Goal: Information Seeking & Learning: Learn about a topic

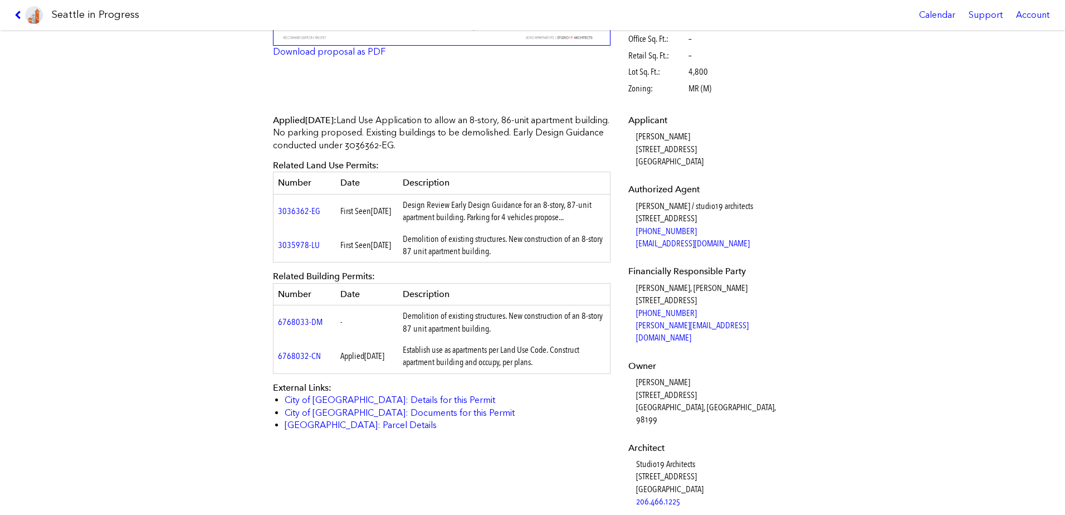
scroll to position [279, 0]
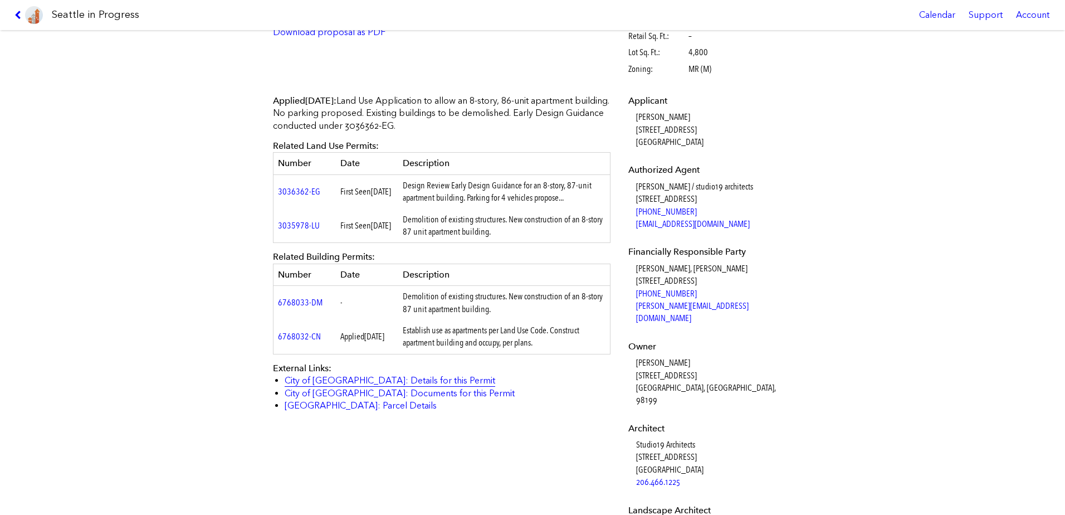
click at [336, 383] on link "City of [GEOGRAPHIC_DATA]: Details for this Permit" at bounding box center [390, 380] width 211 height 11
click at [340, 396] on link "City of [GEOGRAPHIC_DATA]: Documents for this Permit" at bounding box center [400, 393] width 230 height 11
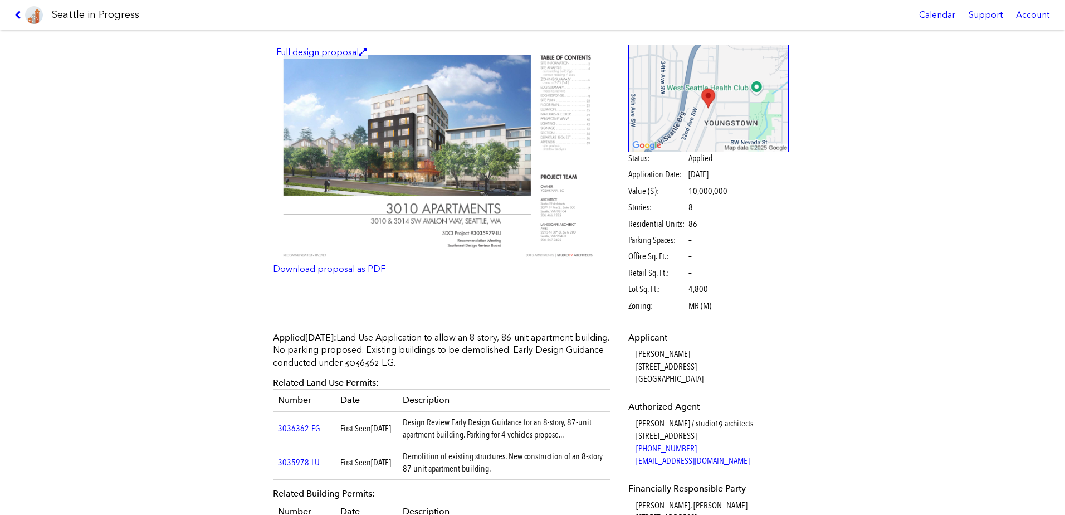
scroll to position [0, 0]
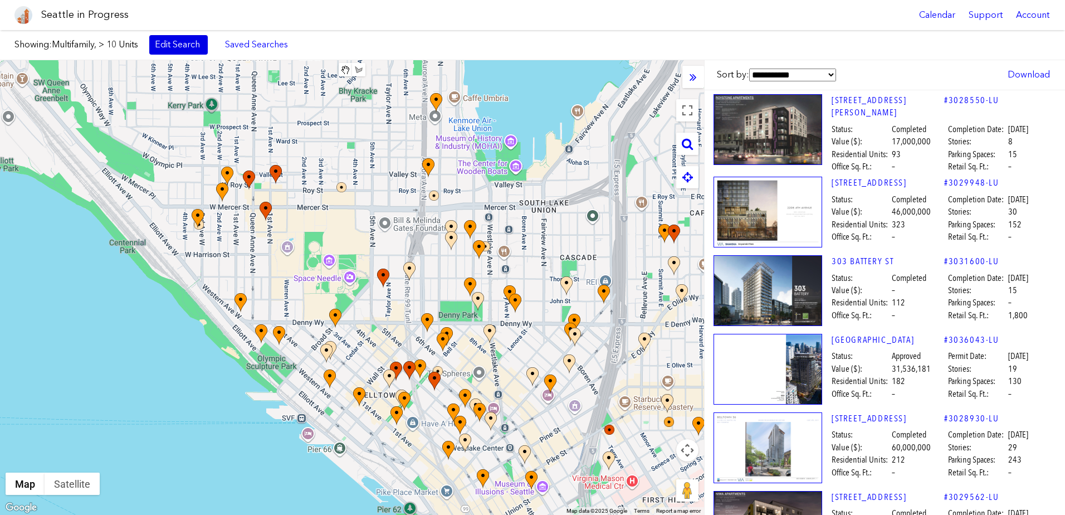
click at [199, 43] on link "Edit Search" at bounding box center [178, 44] width 58 height 19
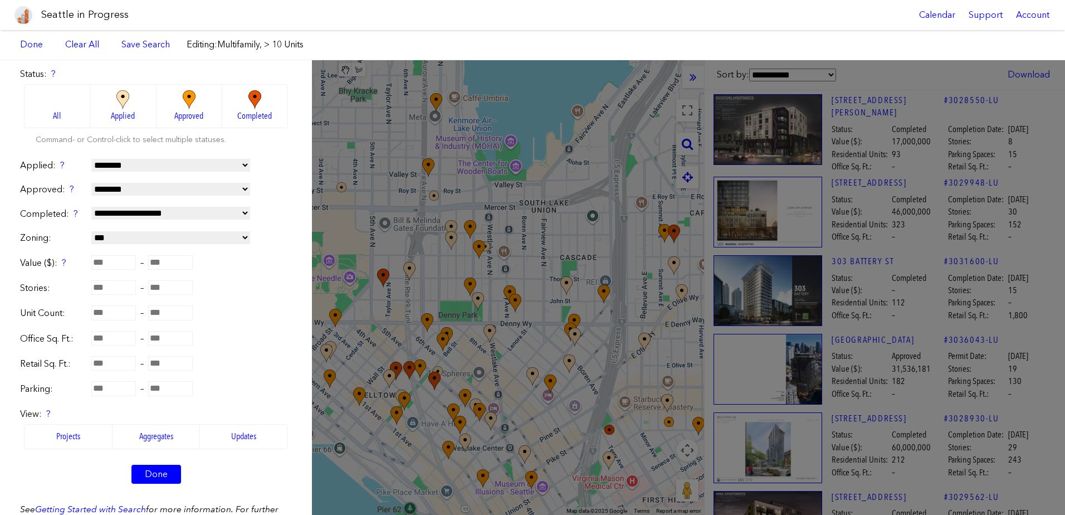
scroll to position [111, 0]
click at [158, 163] on select "**********" at bounding box center [170, 164] width 159 height 13
select select "**********"
click at [91, 158] on select "**********" at bounding box center [170, 164] width 159 height 13
click at [170, 188] on select "**********" at bounding box center [170, 188] width 159 height 13
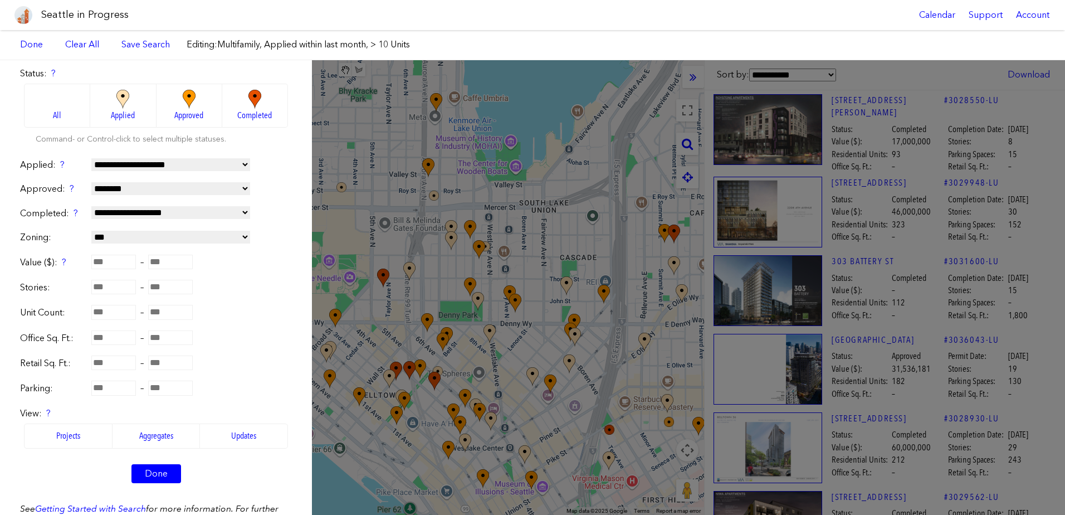
select select "**********"
click at [91, 182] on select "**********" at bounding box center [170, 188] width 159 height 13
click at [155, 475] on link "Done" at bounding box center [156, 473] width 50 height 19
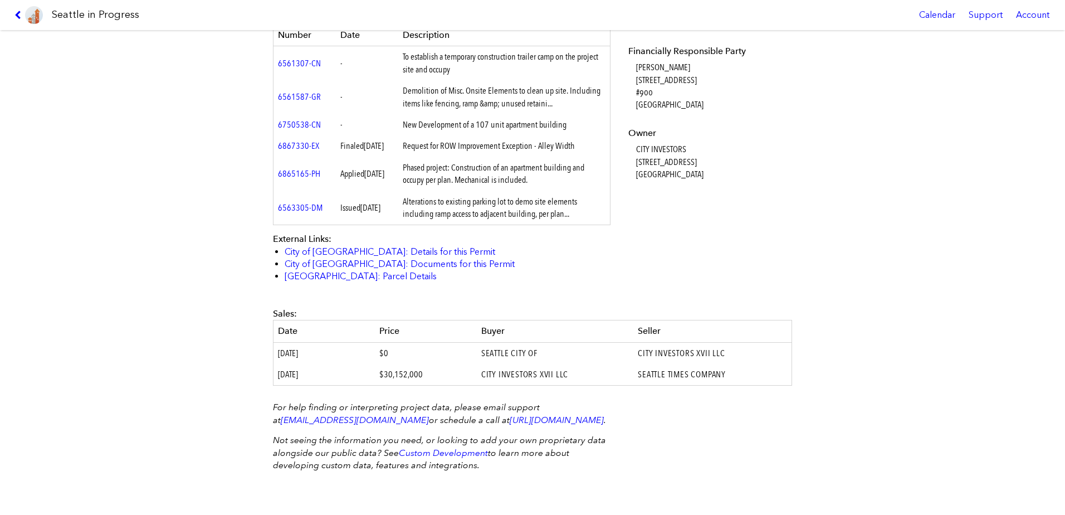
scroll to position [501, 0]
click at [339, 254] on link "City of [GEOGRAPHIC_DATA]: Details for this Permit" at bounding box center [390, 251] width 211 height 11
click at [340, 262] on link "City of [GEOGRAPHIC_DATA]: Documents for this Permit" at bounding box center [400, 264] width 230 height 11
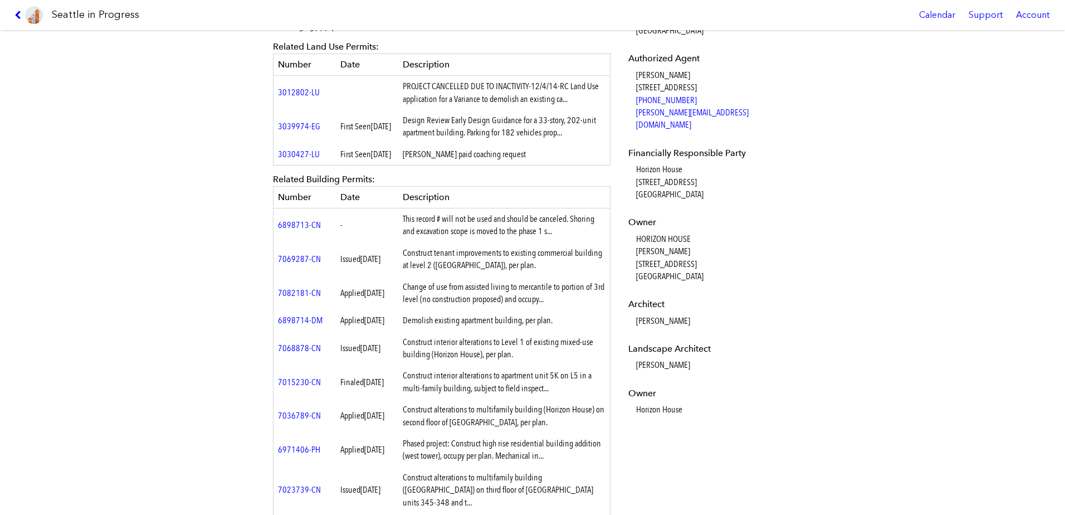
scroll to position [446, 0]
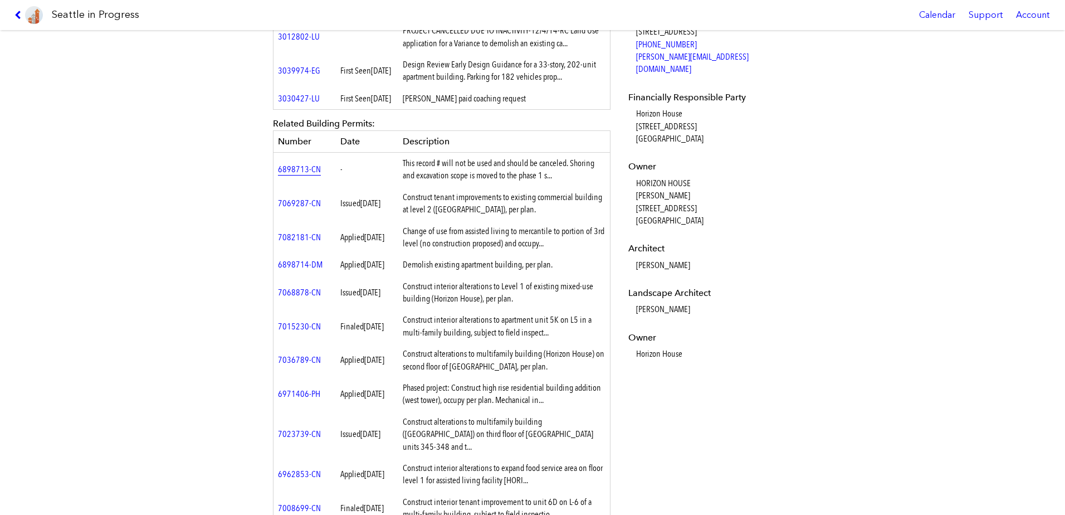
click at [291, 174] on link "6898713-CN" at bounding box center [299, 169] width 43 height 11
click at [291, 208] on link "7069287-CN" at bounding box center [299, 203] width 43 height 11
drag, startPoint x: 494, startPoint y: 244, endPoint x: 604, endPoint y: 256, distance: 110.4
click at [604, 255] on td "Change of use from assisted living to mercantile to portion of 3rd level (no co…" at bounding box center [504, 238] width 212 height 34
drag, startPoint x: 604, startPoint y: 256, endPoint x: 549, endPoint y: 281, distance: 60.8
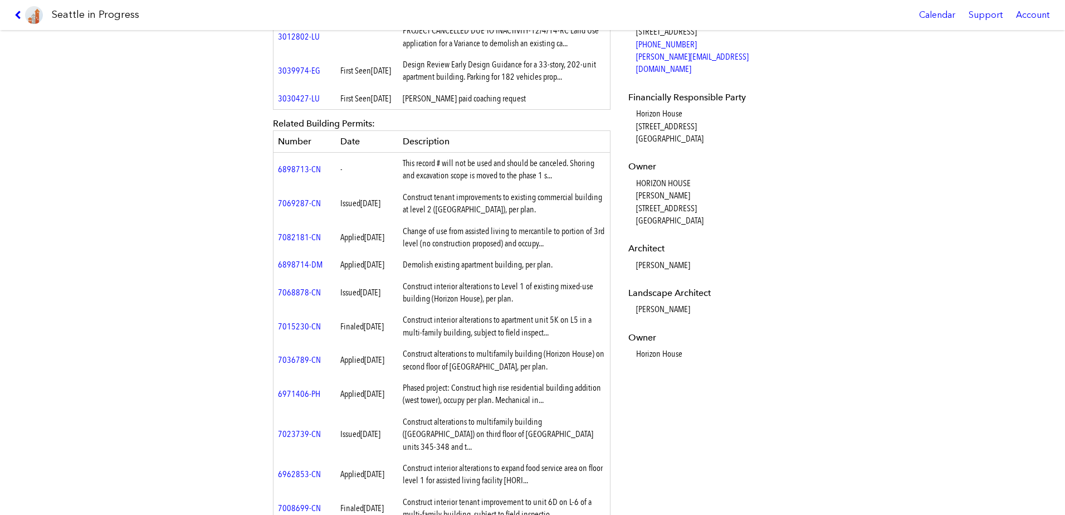
click at [549, 275] on td "Demolish existing apartment building, per plan." at bounding box center [504, 264] width 212 height 21
drag, startPoint x: 565, startPoint y: 283, endPoint x: 404, endPoint y: 282, distance: 161.0
click at [404, 275] on td "Demolish existing apartment building, per plan." at bounding box center [504, 264] width 212 height 21
drag, startPoint x: 404, startPoint y: 282, endPoint x: 367, endPoint y: 217, distance: 74.6
click at [367, 208] on span "June 16, 2025" at bounding box center [370, 203] width 20 height 11
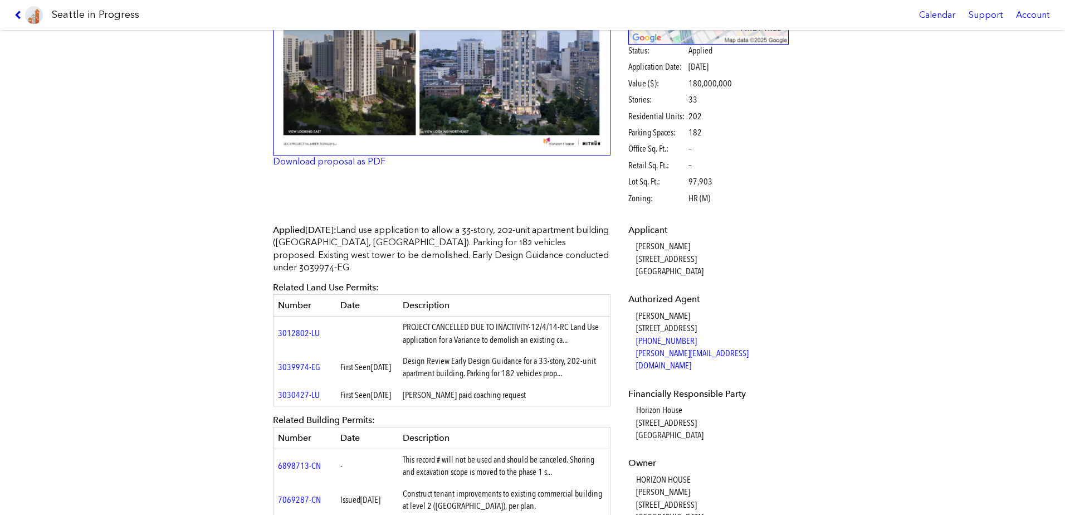
scroll to position [167, 0]
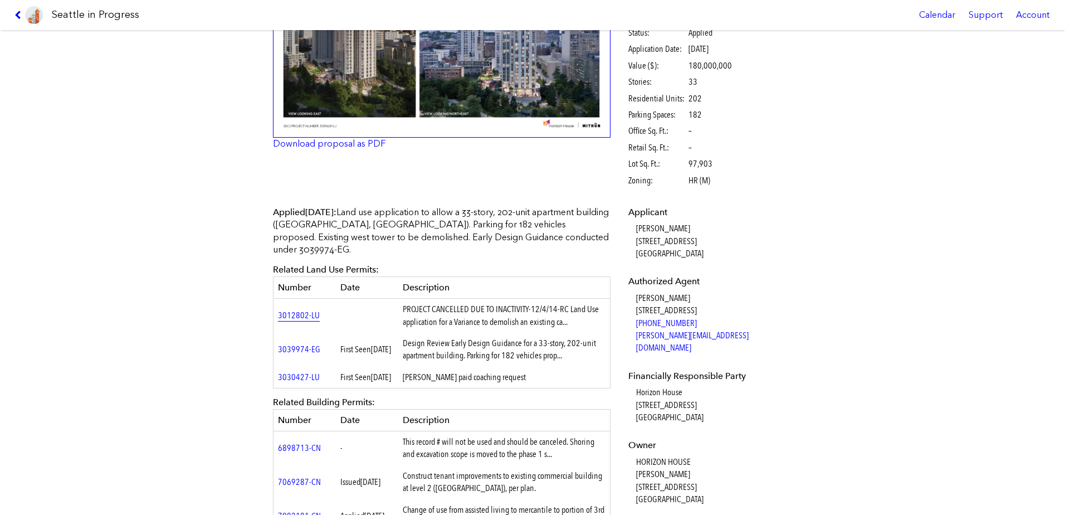
click at [305, 311] on link "3012802-LU" at bounding box center [299, 315] width 42 height 11
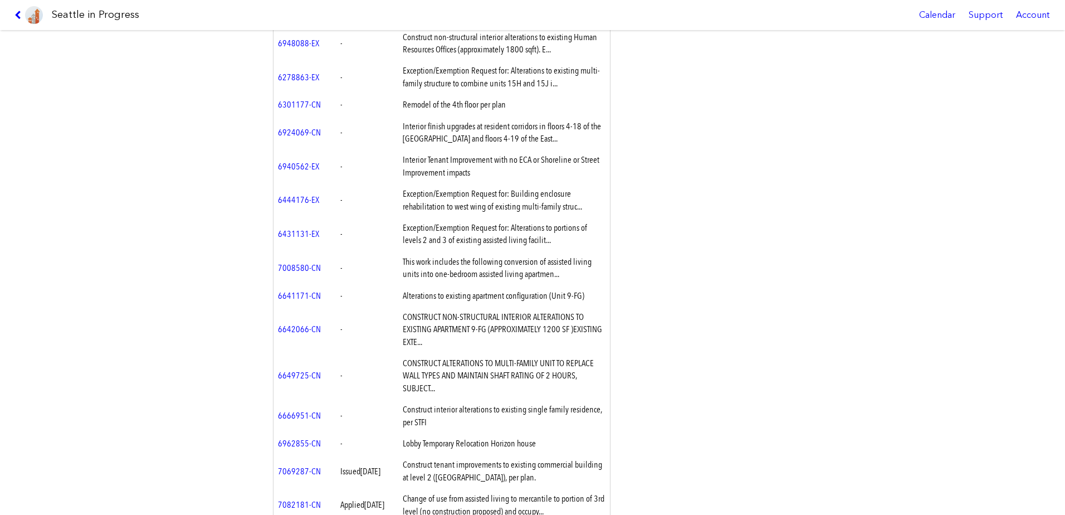
scroll to position [1059, 0]
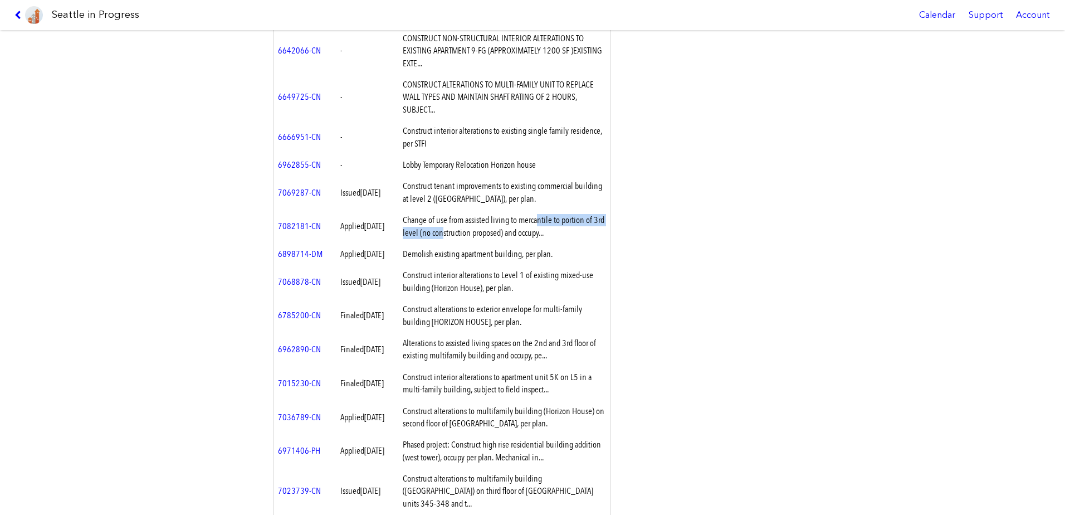
drag, startPoint x: 491, startPoint y: 225, endPoint x: 595, endPoint y: 226, distance: 103.6
click at [595, 226] on td "Change of use from assisted living to mercantile to portion of 3rd level (no co…" at bounding box center [504, 226] width 212 height 34
drag, startPoint x: 595, startPoint y: 226, endPoint x: 598, endPoint y: 231, distance: 6.0
click at [598, 231] on td "Change of use from assisted living to mercantile to portion of 3rd level (no co…" at bounding box center [504, 226] width 212 height 34
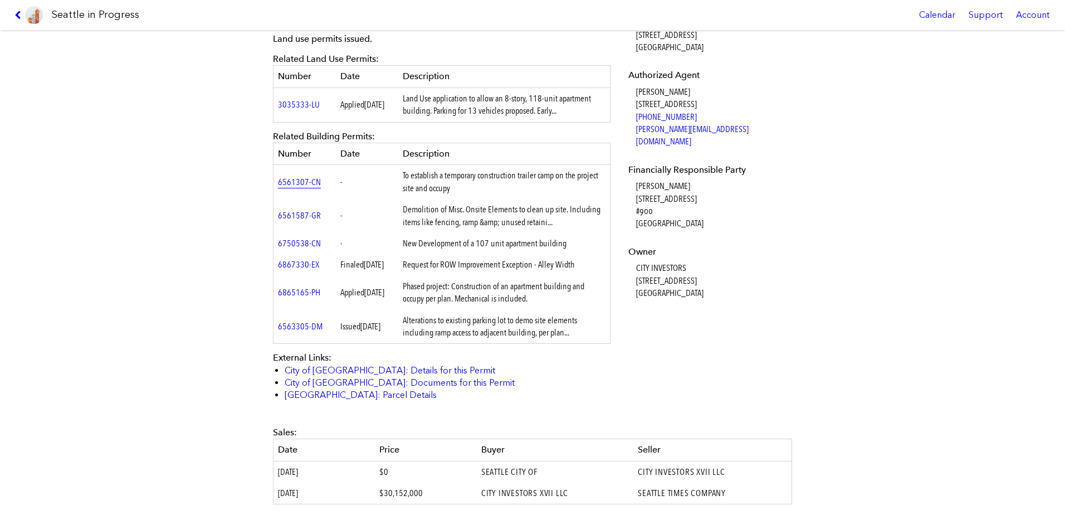
scroll to position [390, 0]
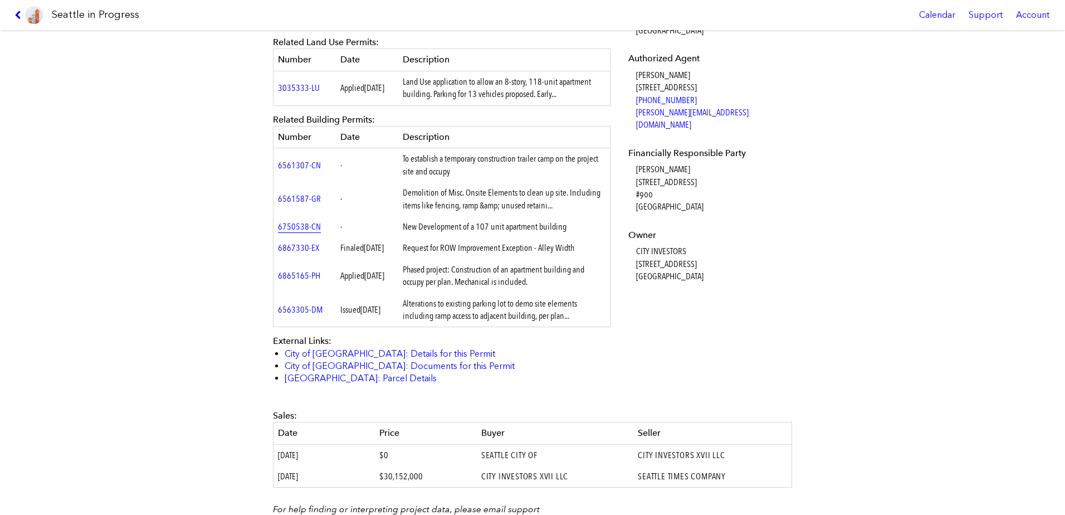
click at [295, 229] on link "6750538-CN" at bounding box center [299, 226] width 43 height 11
drag, startPoint x: 720, startPoint y: 468, endPoint x: 632, endPoint y: 469, distance: 88.0
click at [633, 466] on td "CITY INVESTORS XVII LLC" at bounding box center [712, 455] width 158 height 22
copy td "CITY INVESTORS XVII LLC"
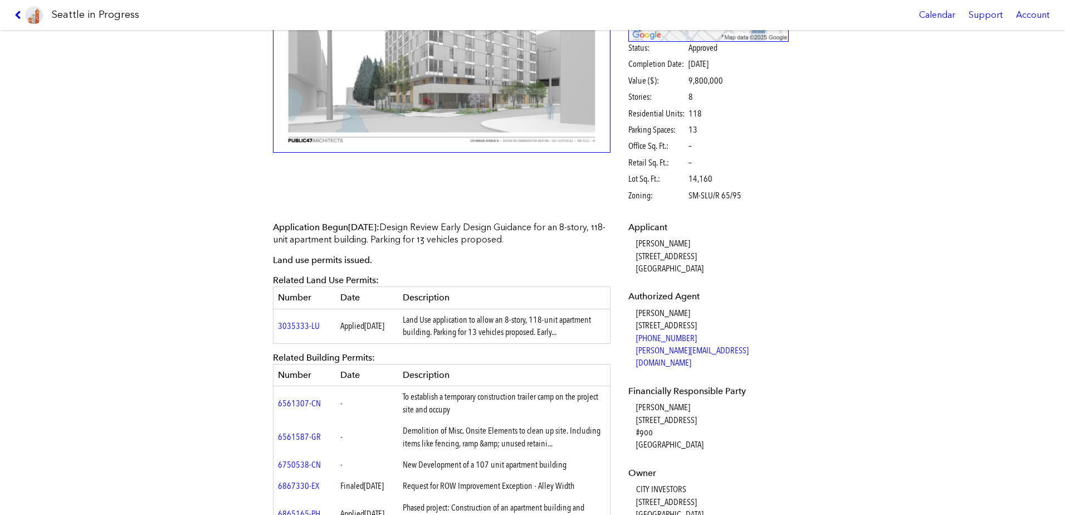
scroll to position [167, 0]
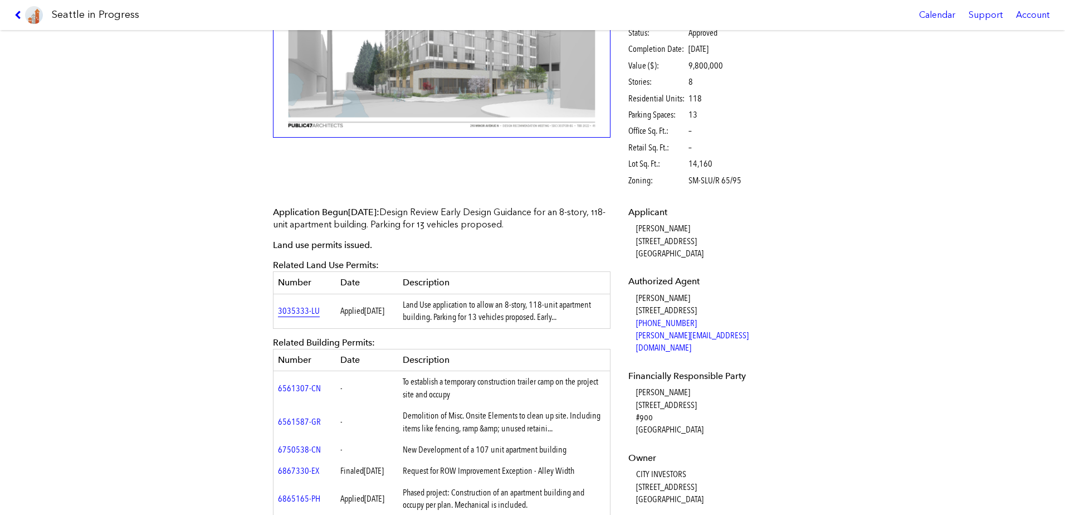
click at [290, 314] on link "3035333-LU" at bounding box center [299, 310] width 42 height 11
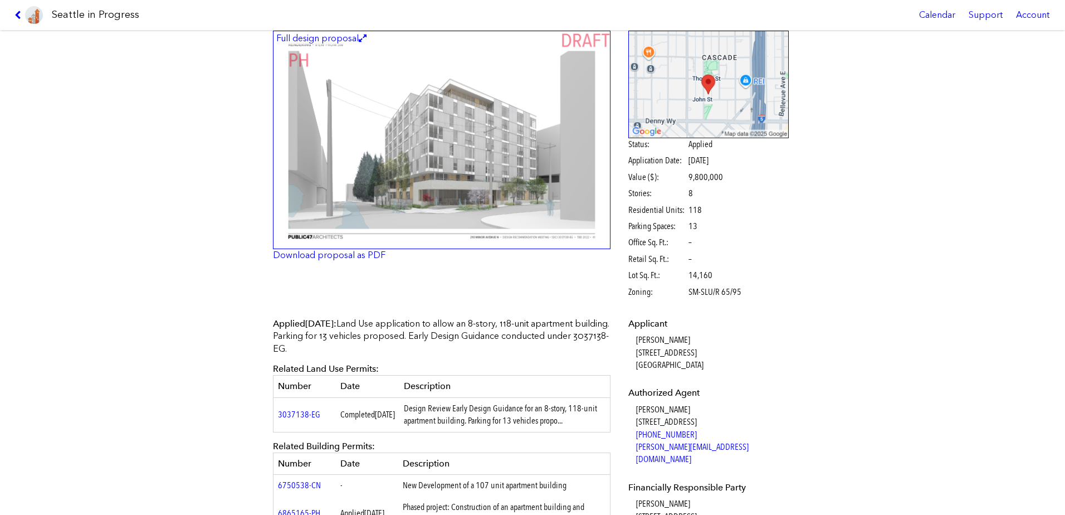
scroll to position [111, 0]
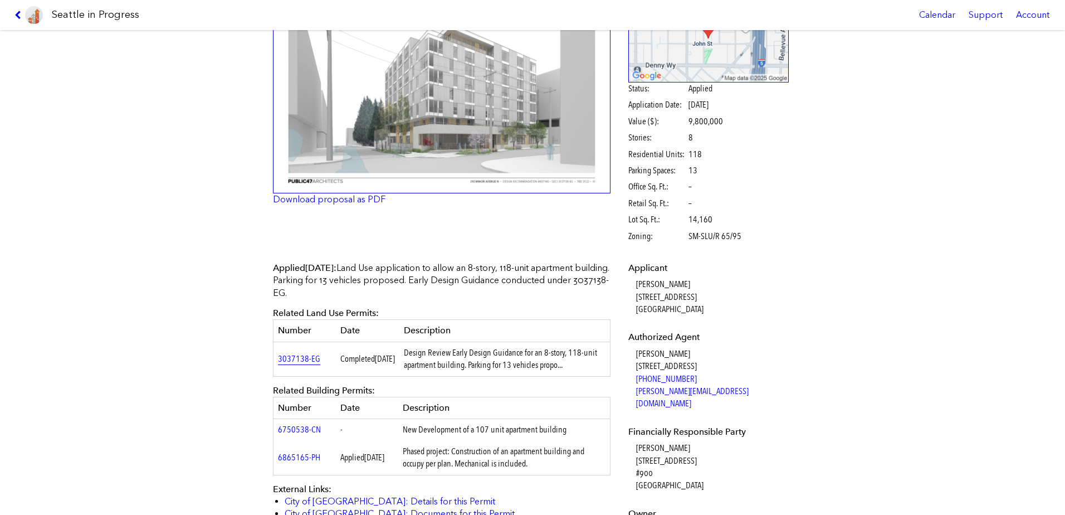
click at [289, 357] on link "3037138-EG" at bounding box center [299, 358] width 42 height 11
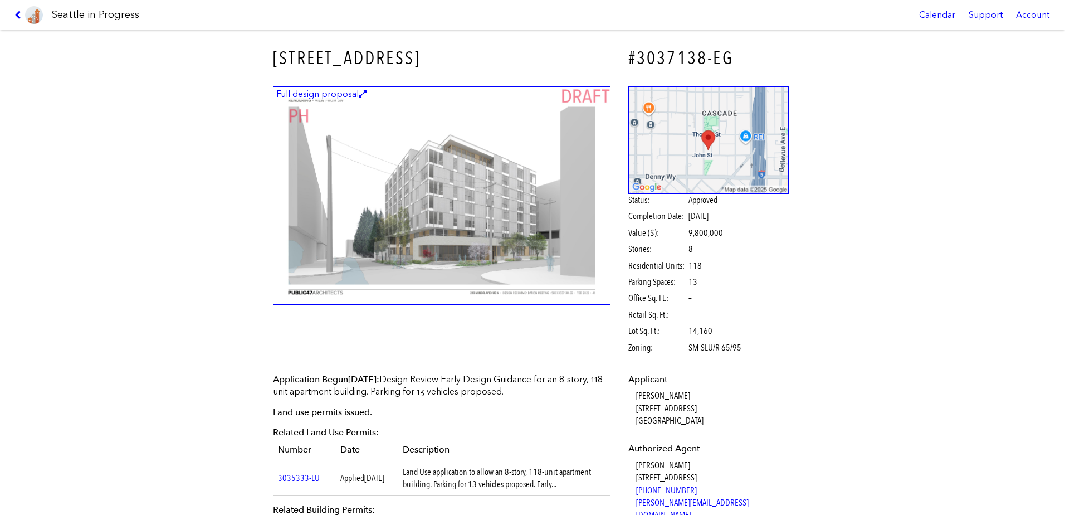
drag, startPoint x: 316, startPoint y: 476, endPoint x: 271, endPoint y: 476, distance: 45.7
click at [274, 476] on td "3035333-LU" at bounding box center [305, 478] width 62 height 35
copy link "3035333-LU"
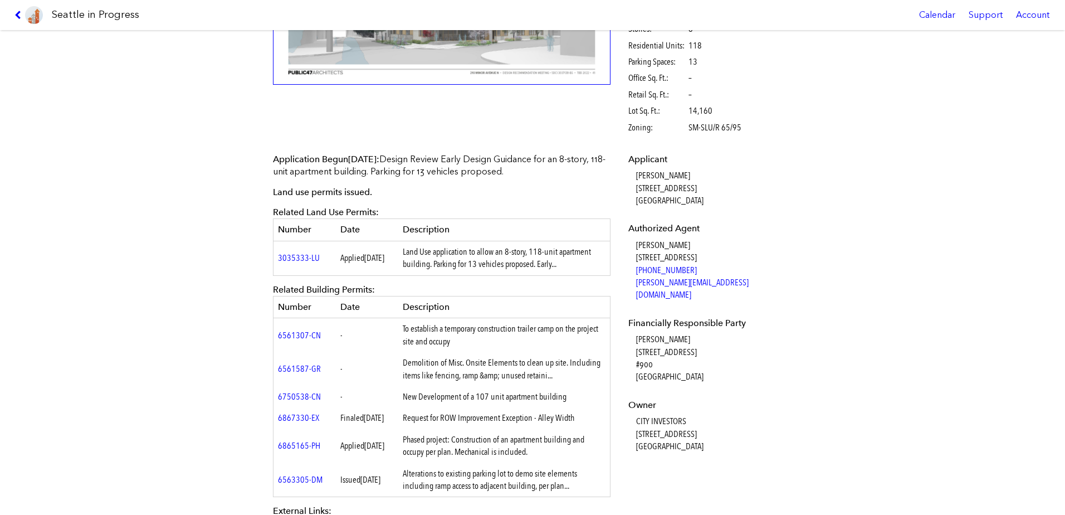
scroll to position [223, 0]
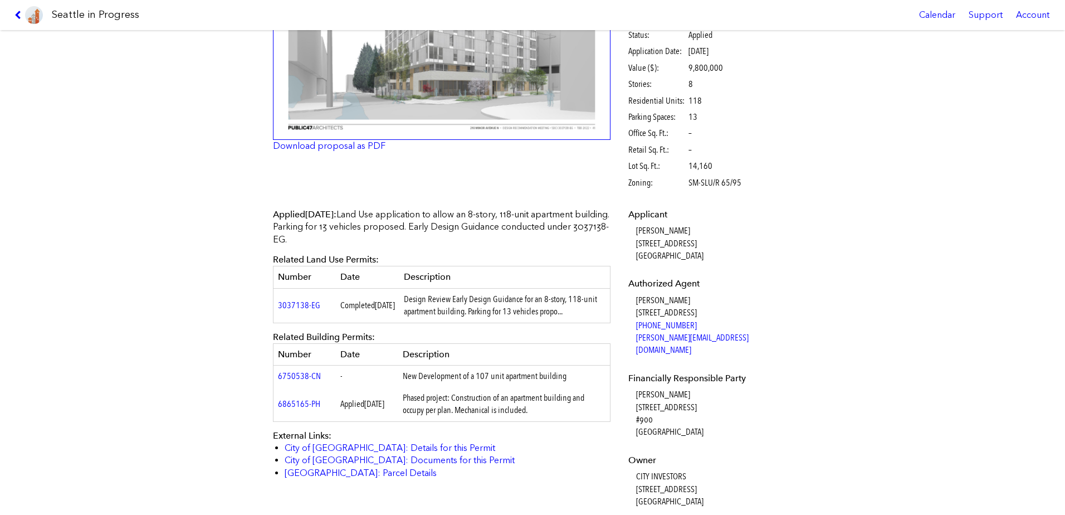
scroll to position [167, 0]
click at [295, 300] on link "3037138-EG" at bounding box center [299, 302] width 42 height 11
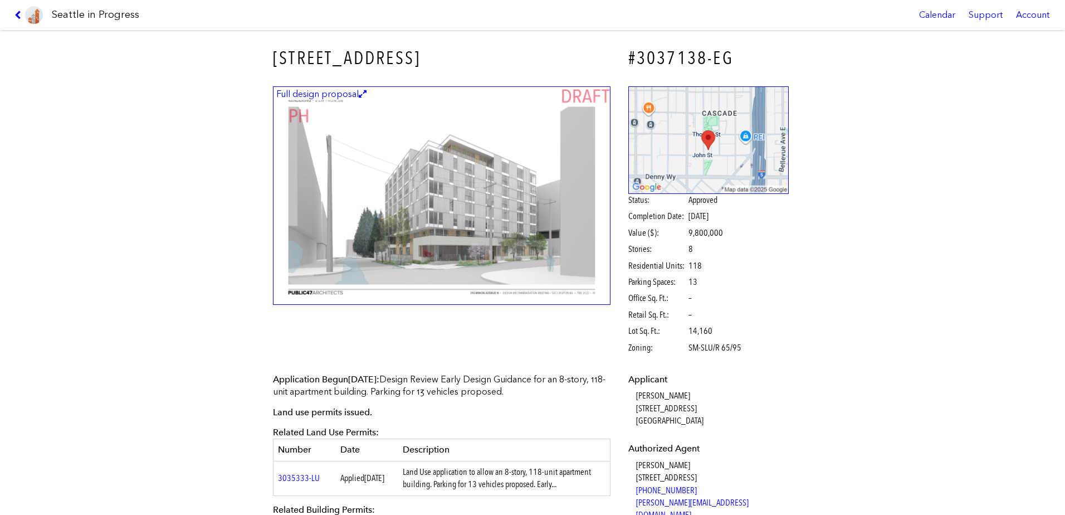
click at [487, 233] on img at bounding box center [442, 195] width 338 height 219
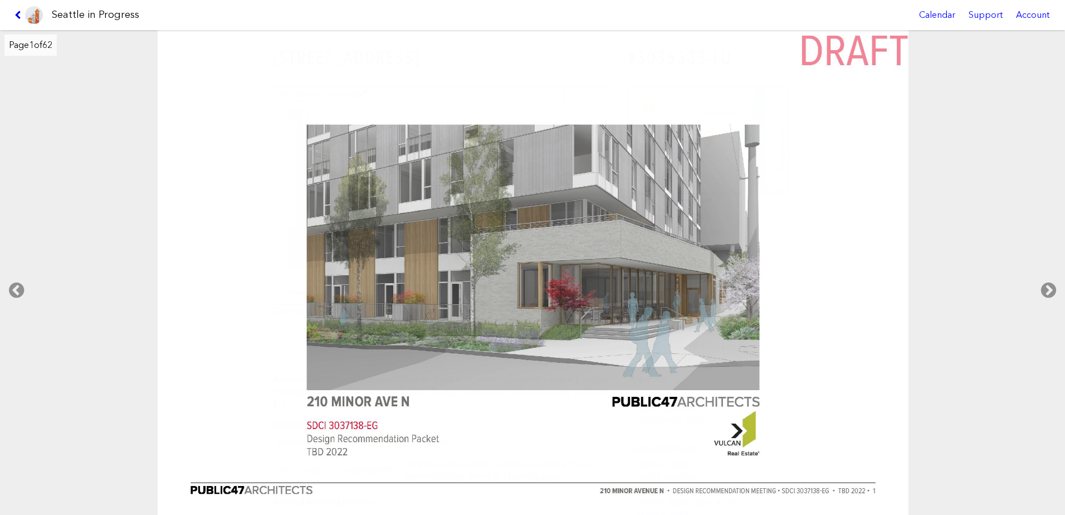
click at [17, 11] on icon at bounding box center [19, 15] width 11 height 9
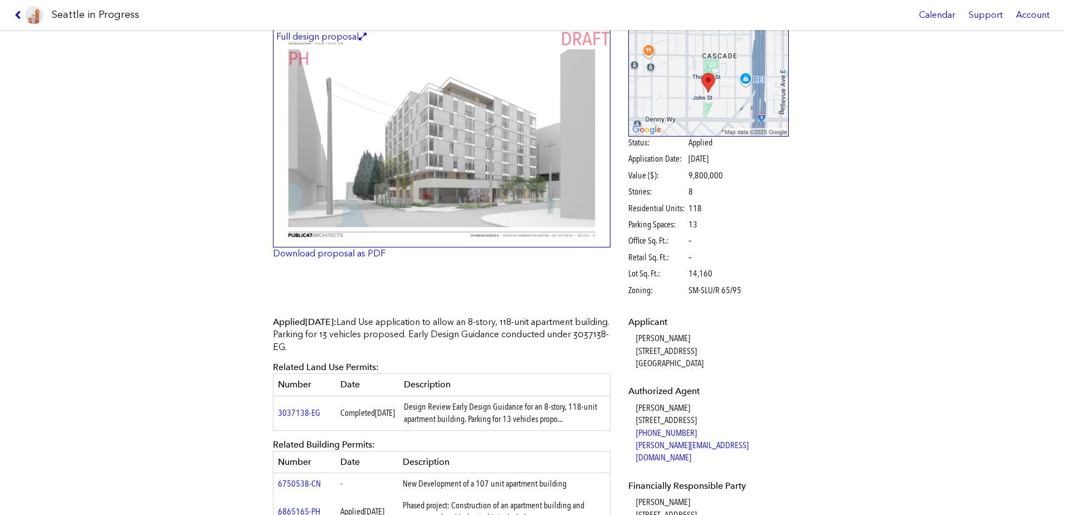
scroll to position [56, 0]
click at [285, 408] on td "3037138-EG" at bounding box center [305, 414] width 62 height 35
click at [287, 412] on link "3037138-EG" at bounding box center [299, 414] width 42 height 11
